Goal: Information Seeking & Learning: Check status

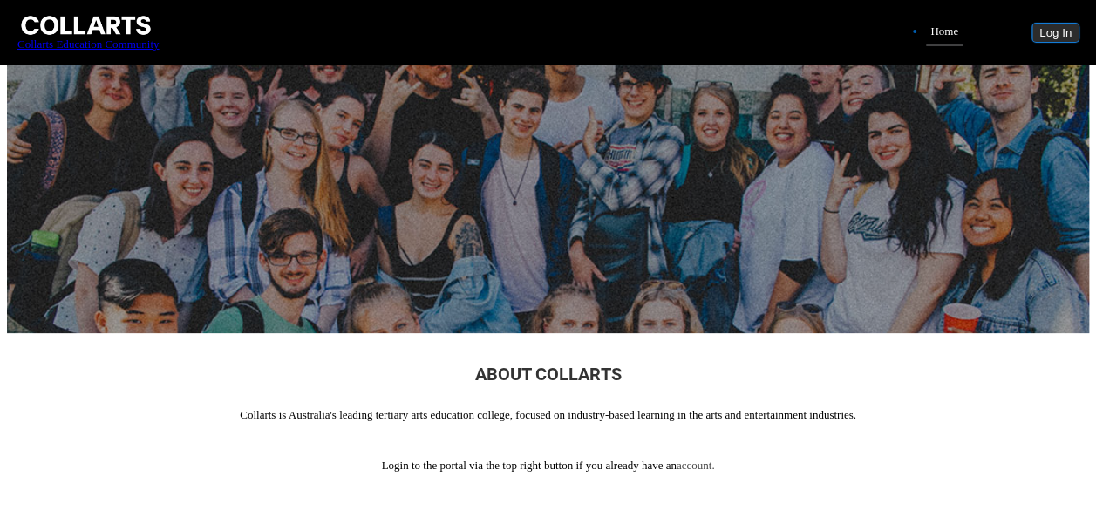
click at [1052, 24] on button "Log In" at bounding box center [1056, 33] width 46 height 18
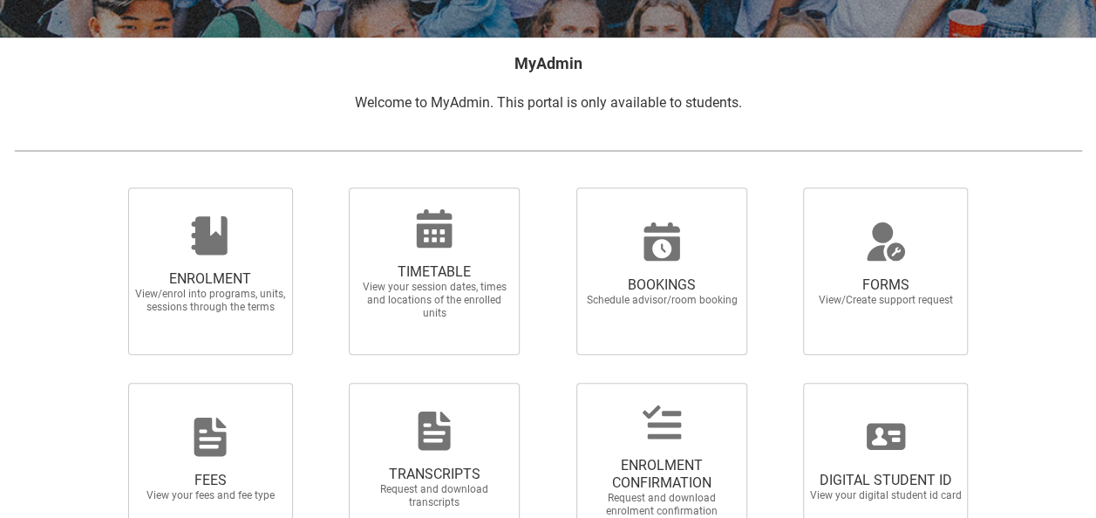
scroll to position [312, 0]
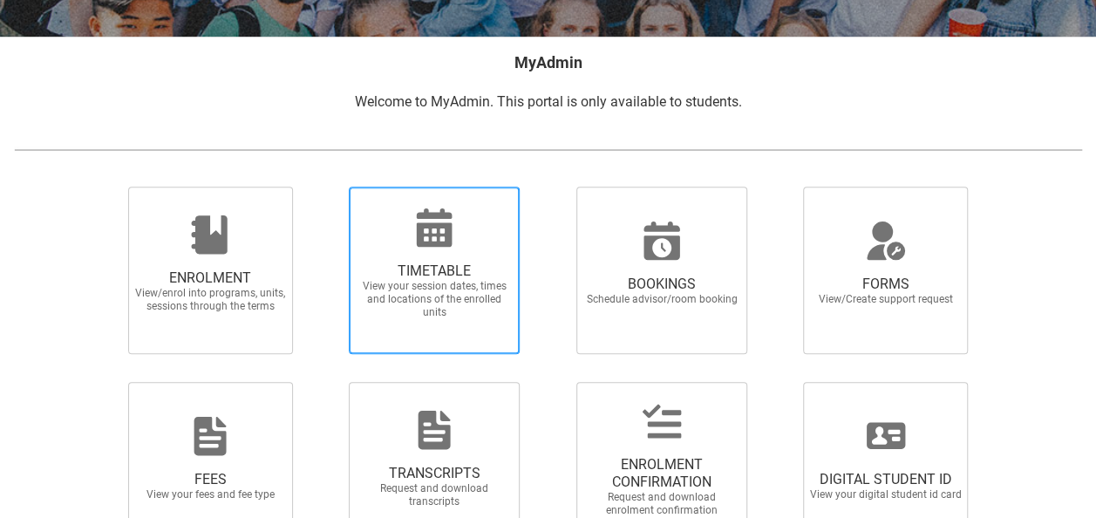
click at [441, 265] on span "TIMETABLE" at bounding box center [435, 271] width 154 height 17
click at [328, 187] on input "TIMETABLE View your session dates, times and locations of the enrolled units" at bounding box center [327, 186] width 1 height 1
radio input "true"
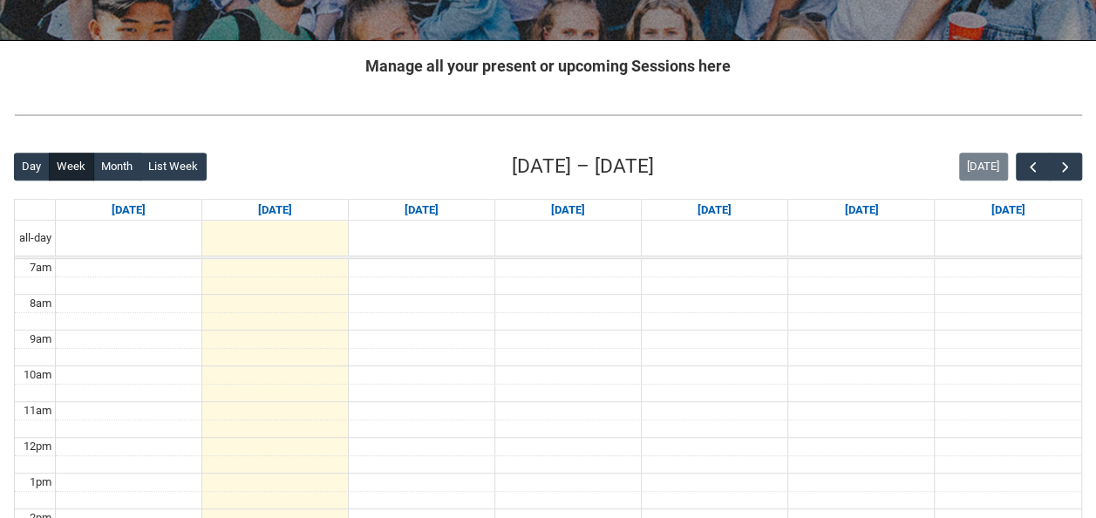
scroll to position [307, 0]
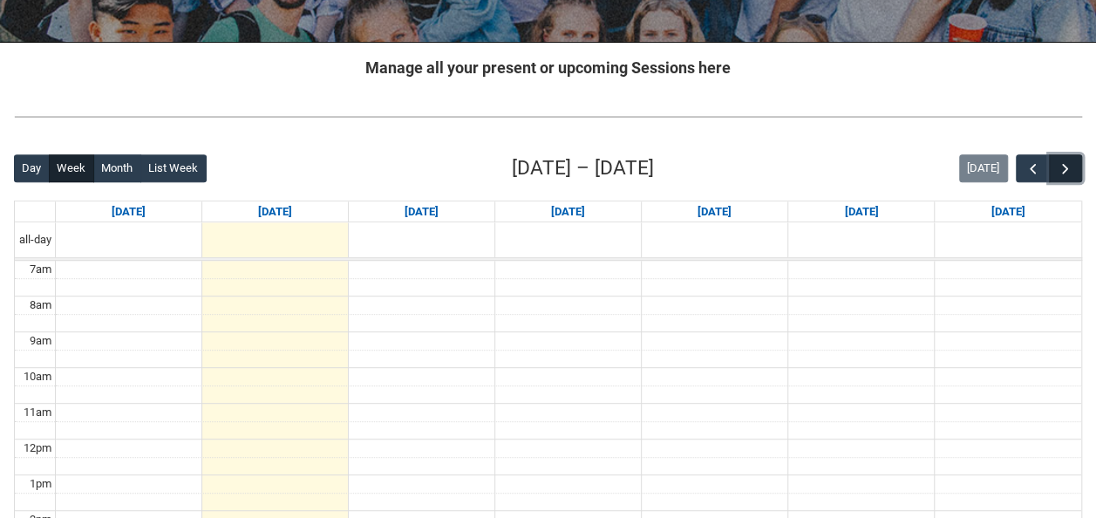
click at [1060, 162] on span "button" at bounding box center [1065, 168] width 17 height 17
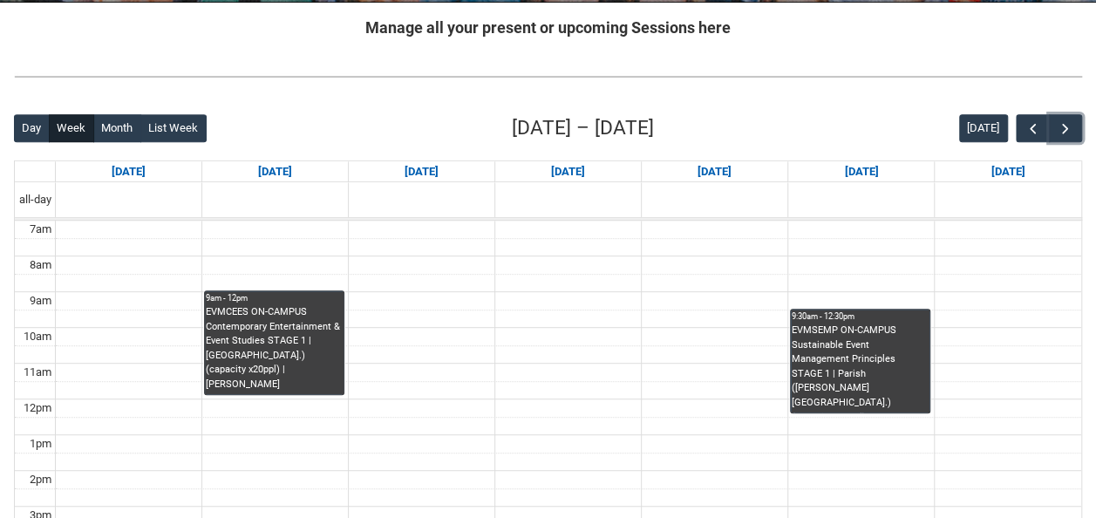
scroll to position [342, 0]
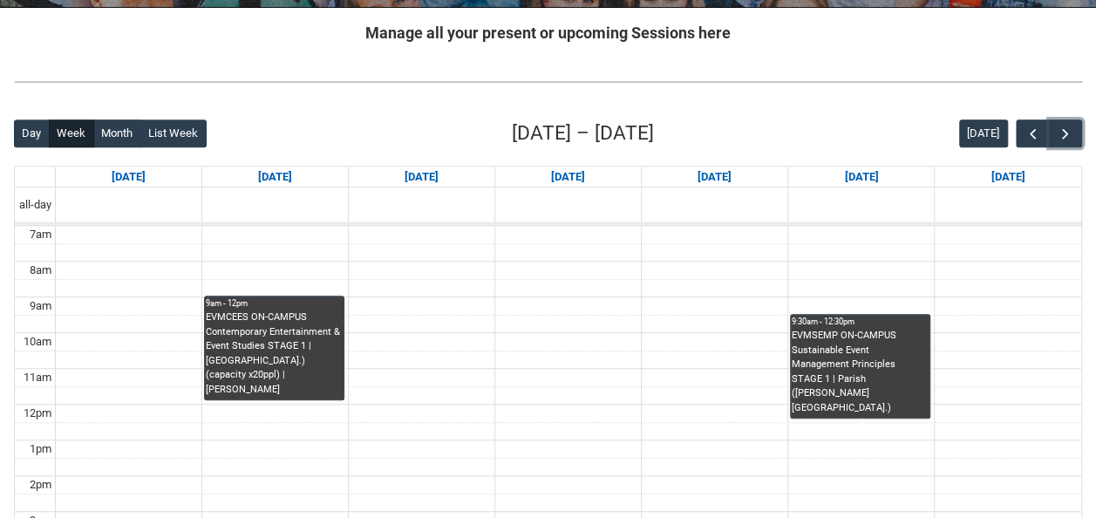
click at [729, 351] on td at bounding box center [568, 360] width 1027 height 18
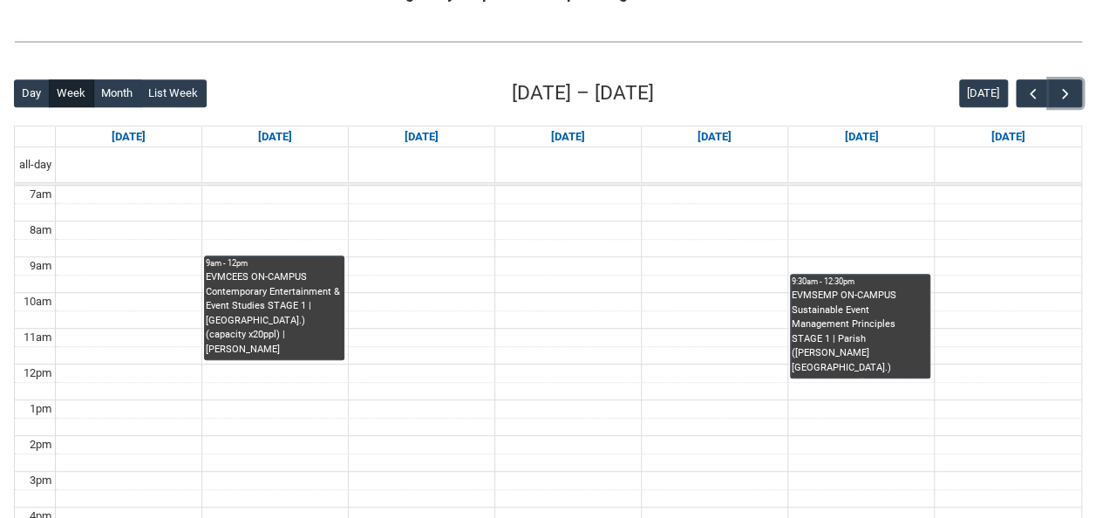
scroll to position [384, 0]
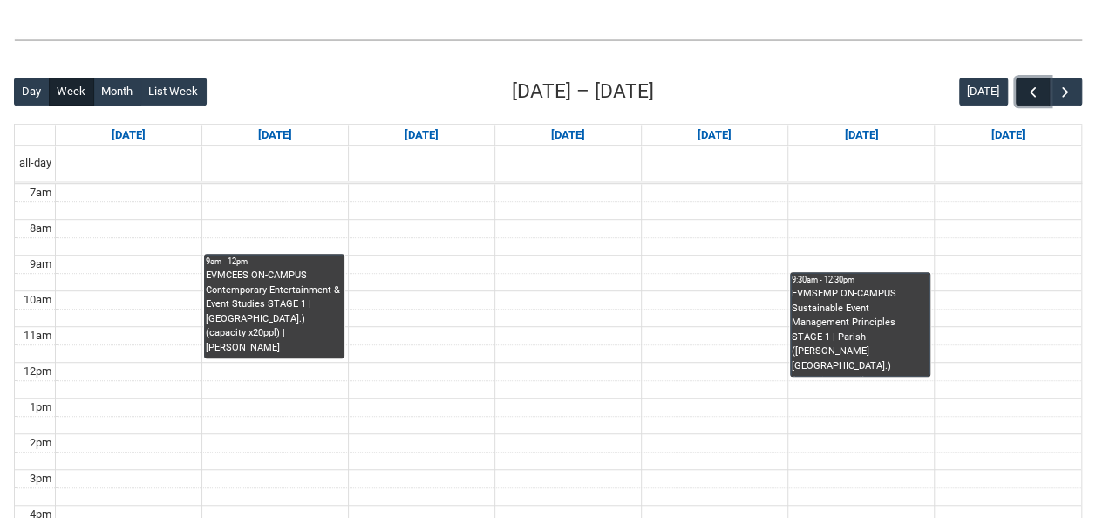
click at [1031, 84] on span "button" at bounding box center [1033, 92] width 17 height 17
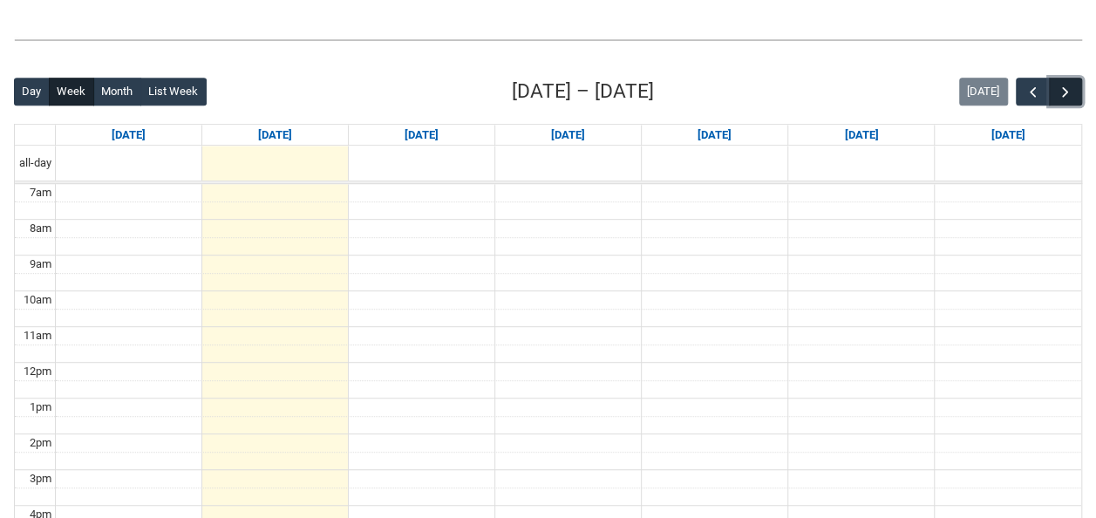
click at [1071, 92] on span "button" at bounding box center [1065, 92] width 17 height 17
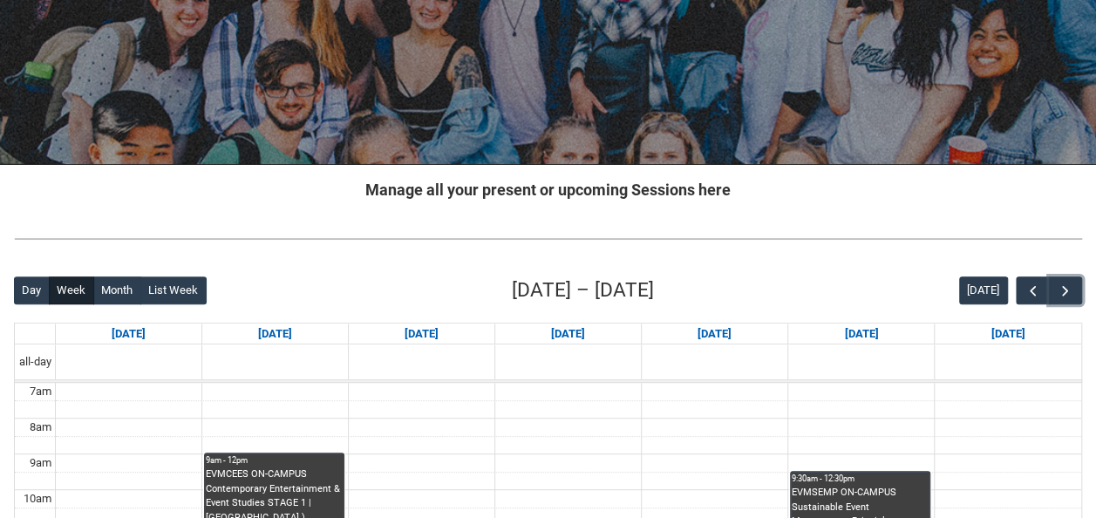
scroll to position [181, 0]
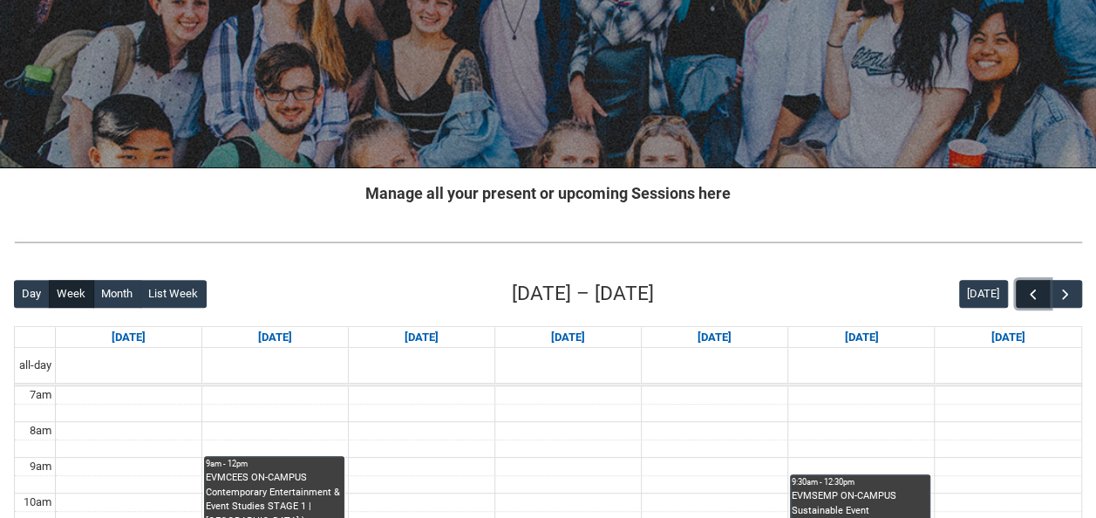
click at [1037, 295] on span "button" at bounding box center [1033, 294] width 17 height 17
